Goal: Complete application form

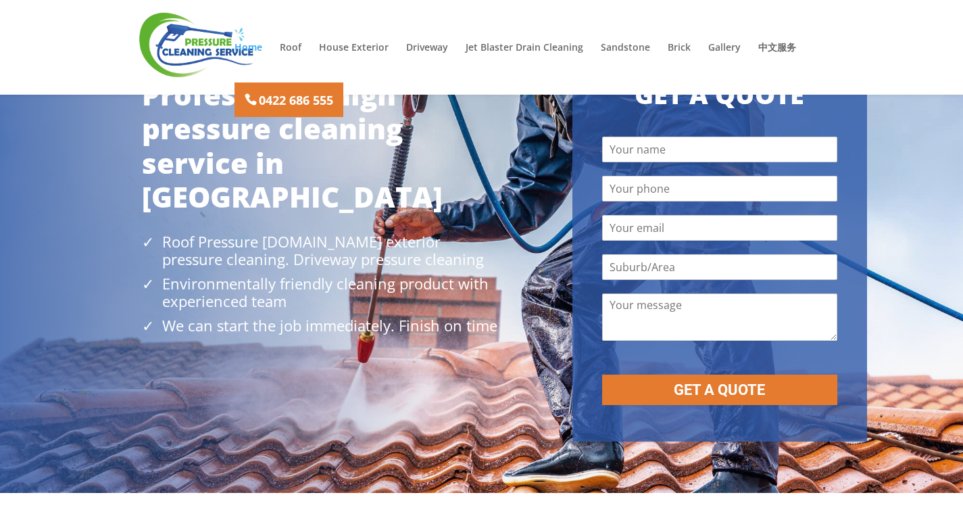
scroll to position [135, 0]
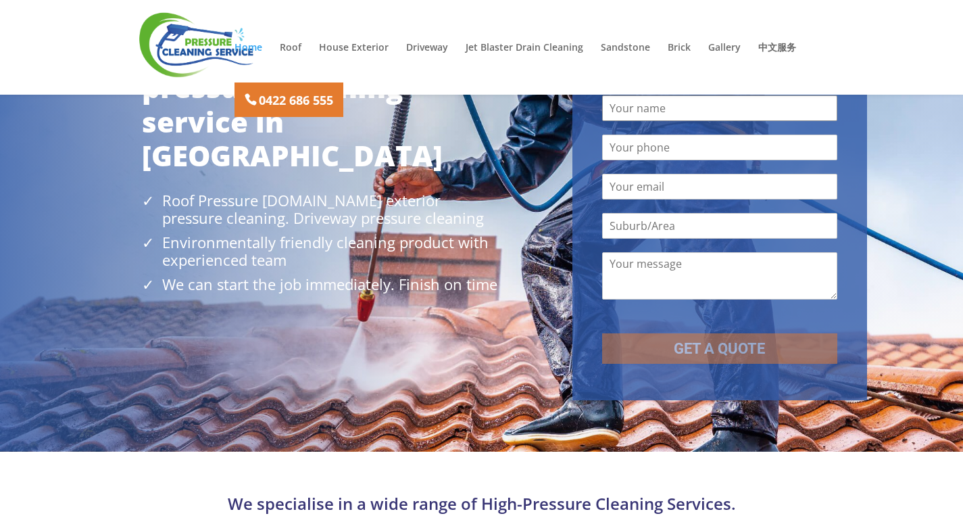
click at [653, 116] on input "Name" at bounding box center [719, 108] width 235 height 26
type input "[PERSON_NAME]"
type input "01863767182"
type input "[EMAIL_ADDRESS][DOMAIN_NAME]"
type input "ZXCX"
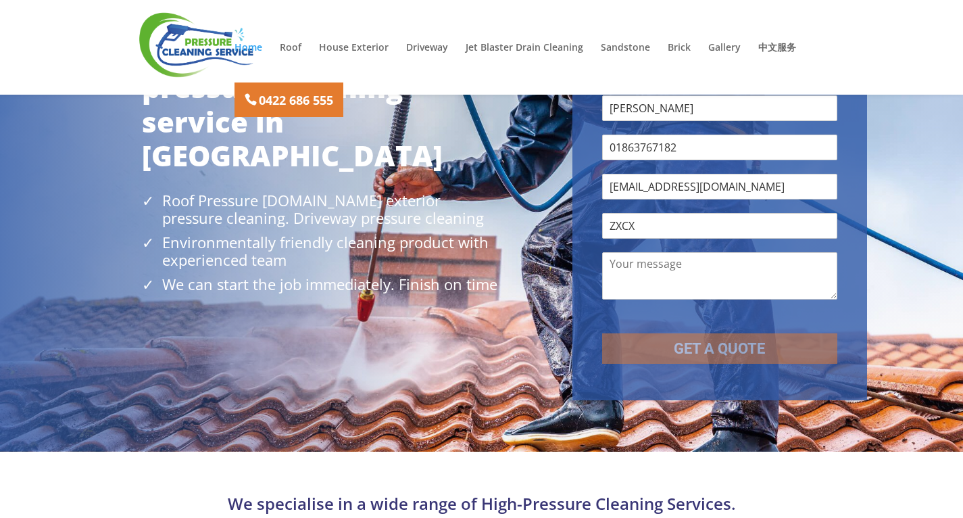
click at [712, 134] on div "Phone [PHONE_NUMBER]" at bounding box center [719, 147] width 235 height 39
click at [711, 143] on input "01863767182" at bounding box center [719, 147] width 235 height 26
type input "01334334129"
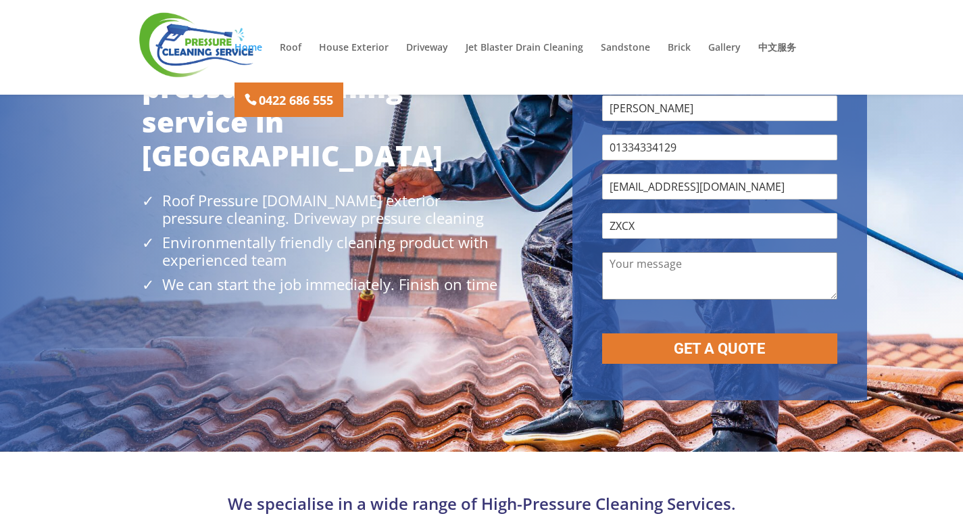
paste textarea "Bonjour ! Je suis expert en marketing digital. Je peux vous fournir des avis po…"
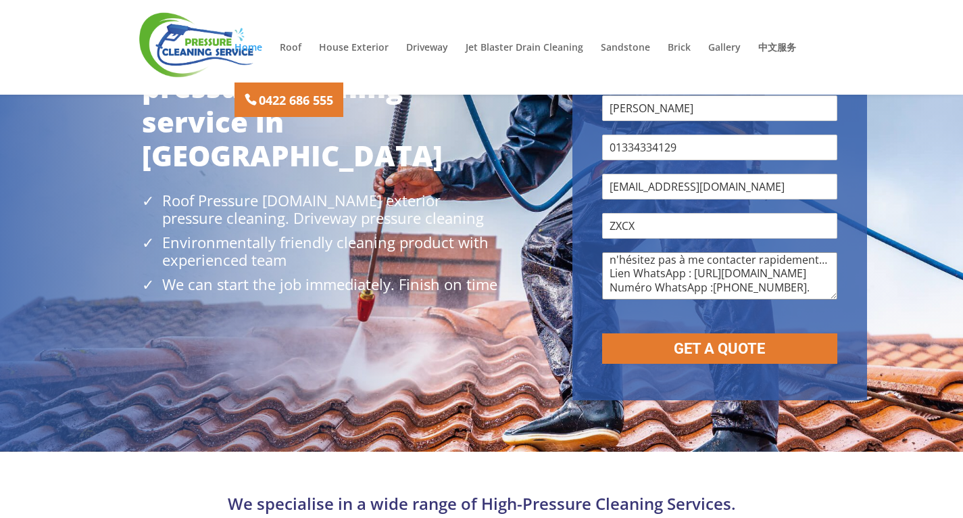
type textarea "Bonjour ! Je suis expert en marketing digital. Je peux vous fournir des avis po…"
click at [723, 328] on div "GET A QUOTE" at bounding box center [719, 344] width 235 height 37
click at [718, 340] on button "GET A QUOTE" at bounding box center [719, 348] width 235 height 30
